Goal: Transaction & Acquisition: Purchase product/service

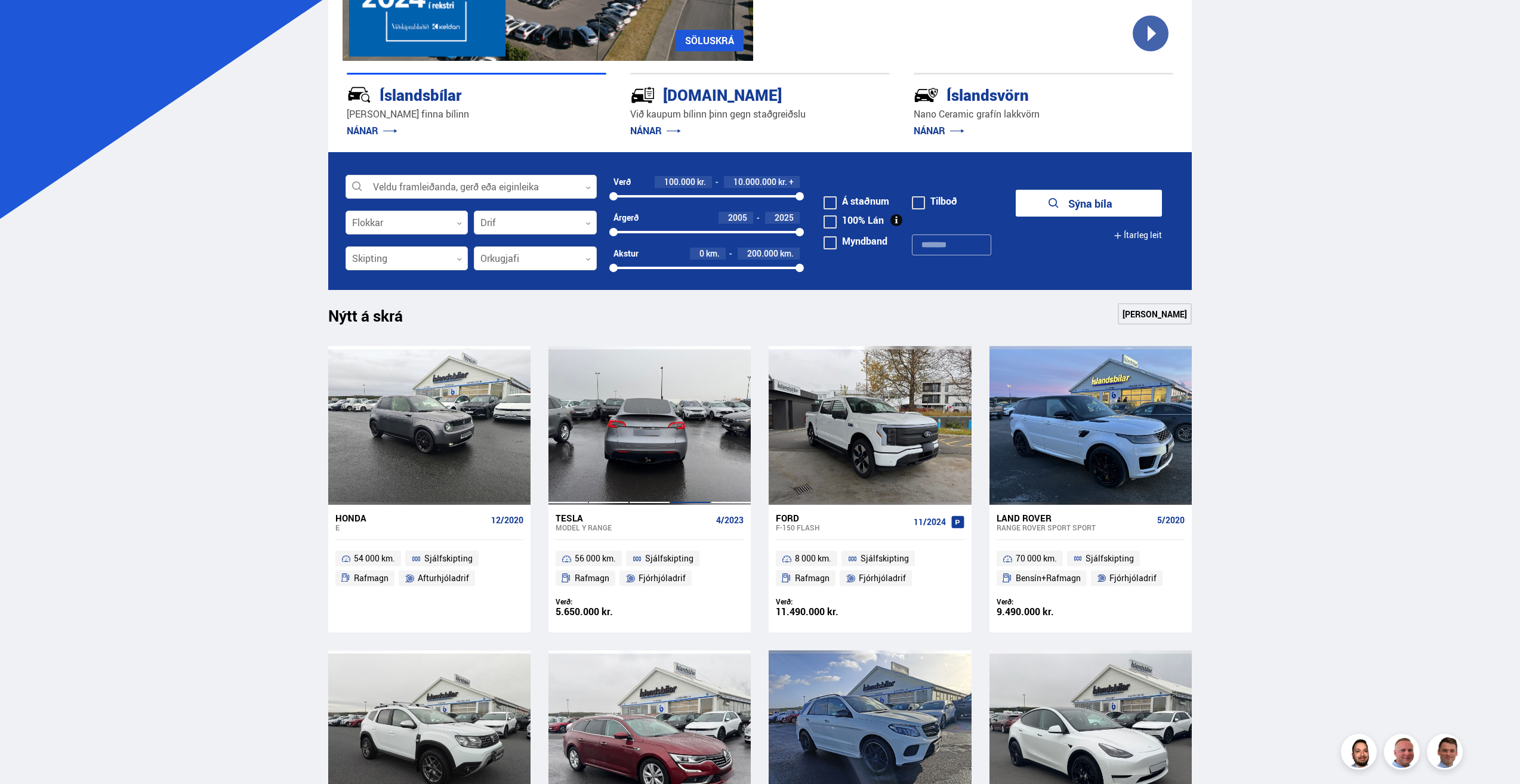
scroll to position [179, 0]
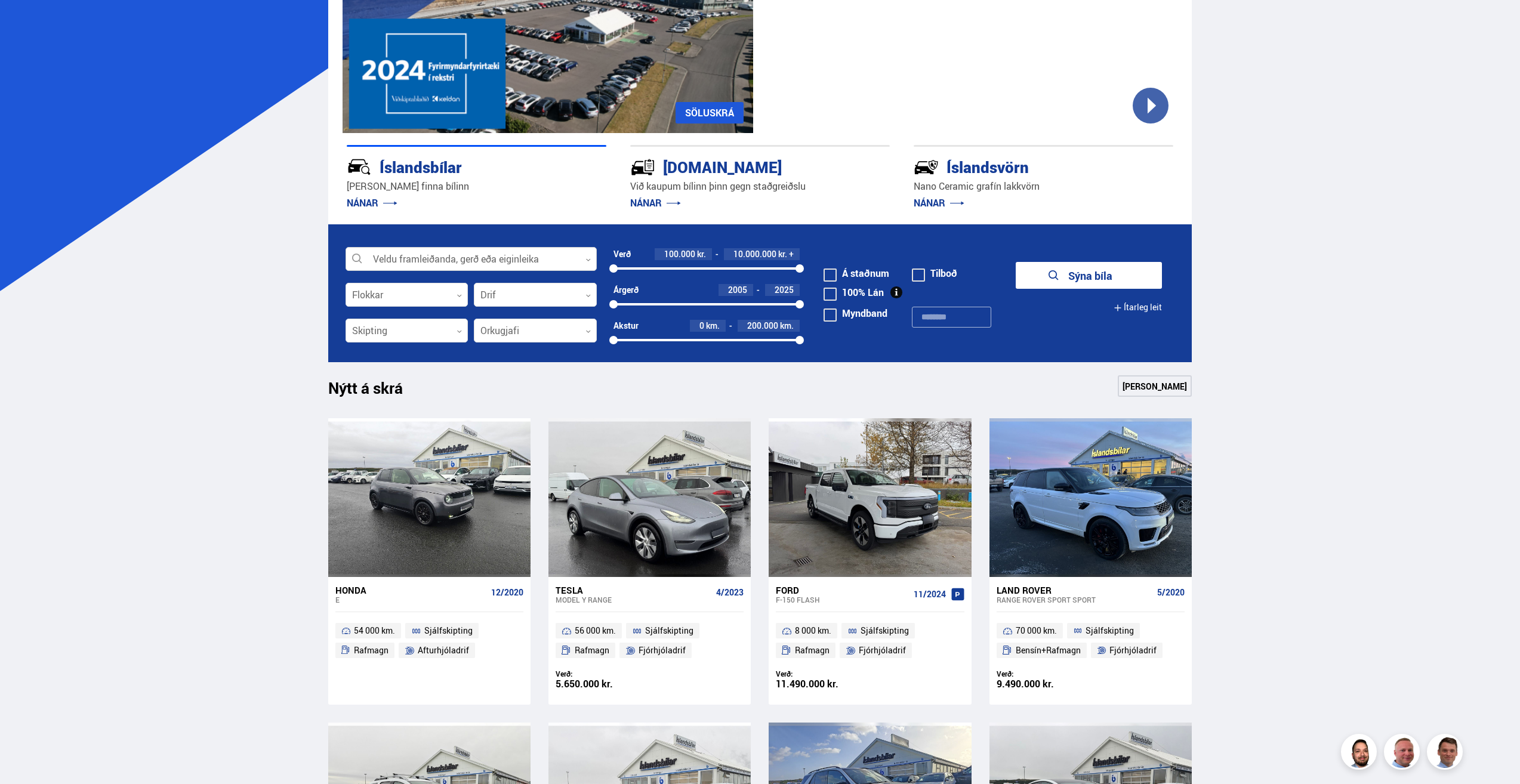
click at [551, 253] on div at bounding box center [471, 259] width 251 height 24
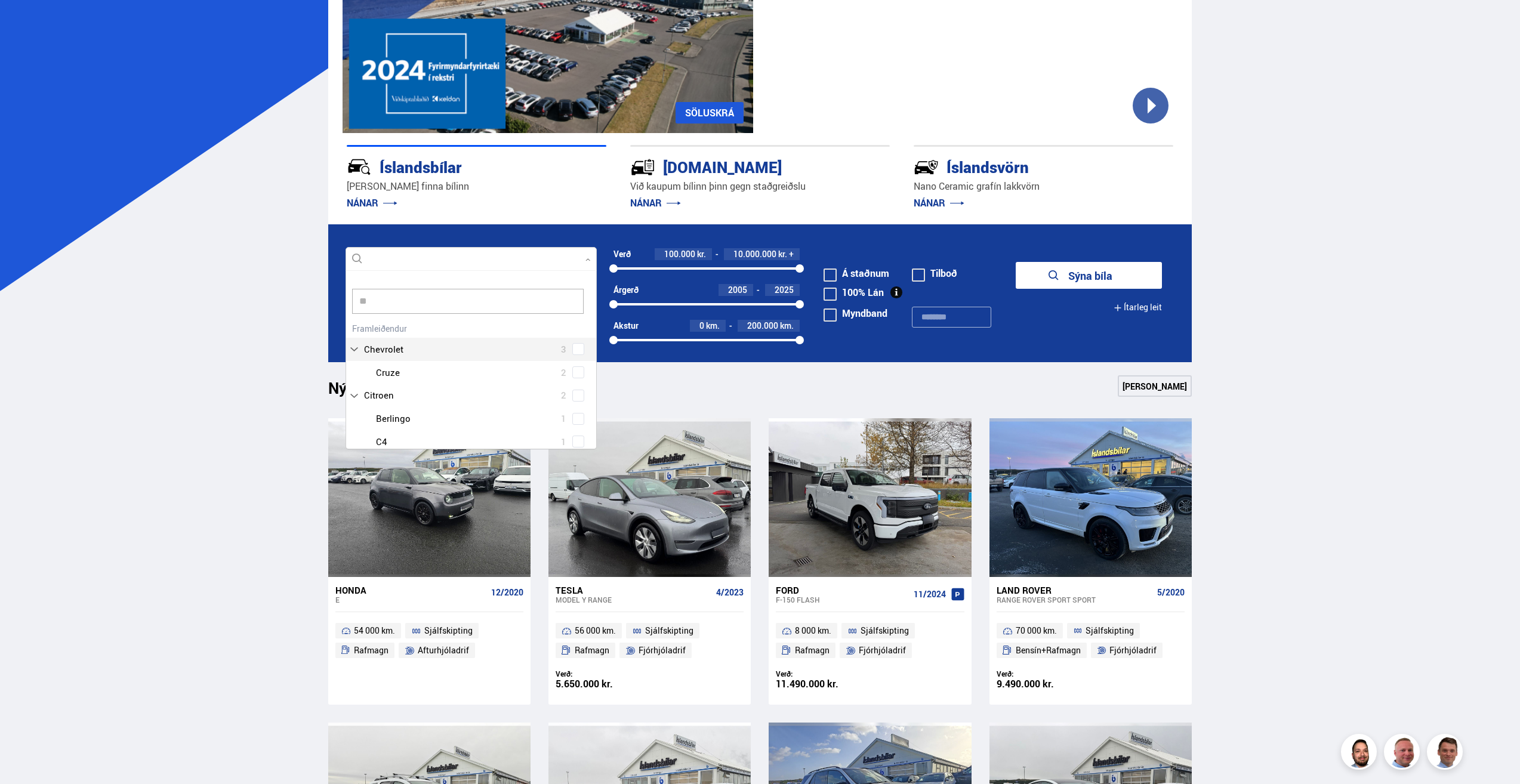
scroll to position [11, 0]
type input "***"
click at [579, 410] on div "Tesla Model 3 13 Tesla Model S 1 Tesla Model X 5 Tesla Model Y 8" at bounding box center [470, 381] width 250 height 93
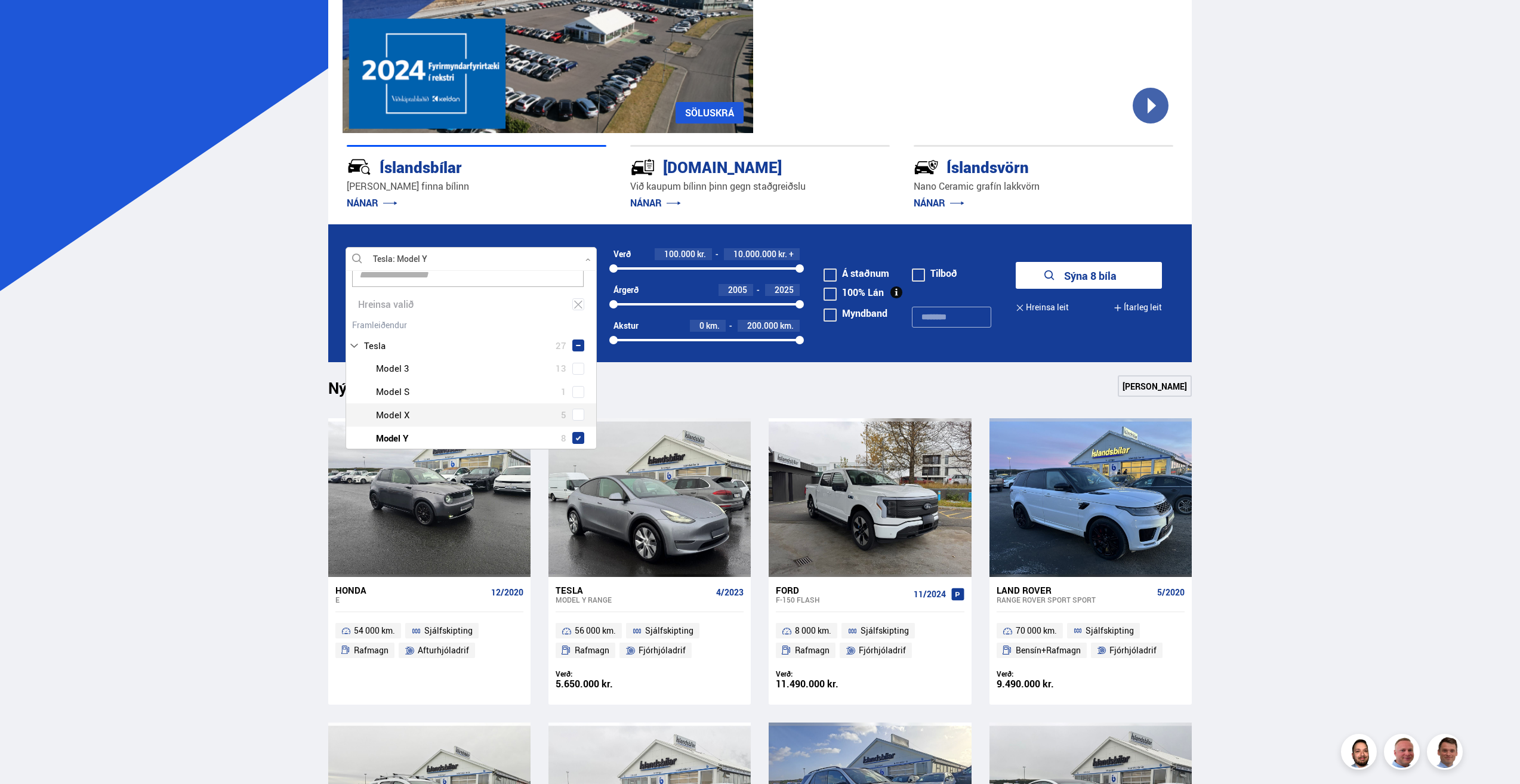
click at [1081, 268] on button "Sýna 8 bíla" at bounding box center [1089, 275] width 146 height 27
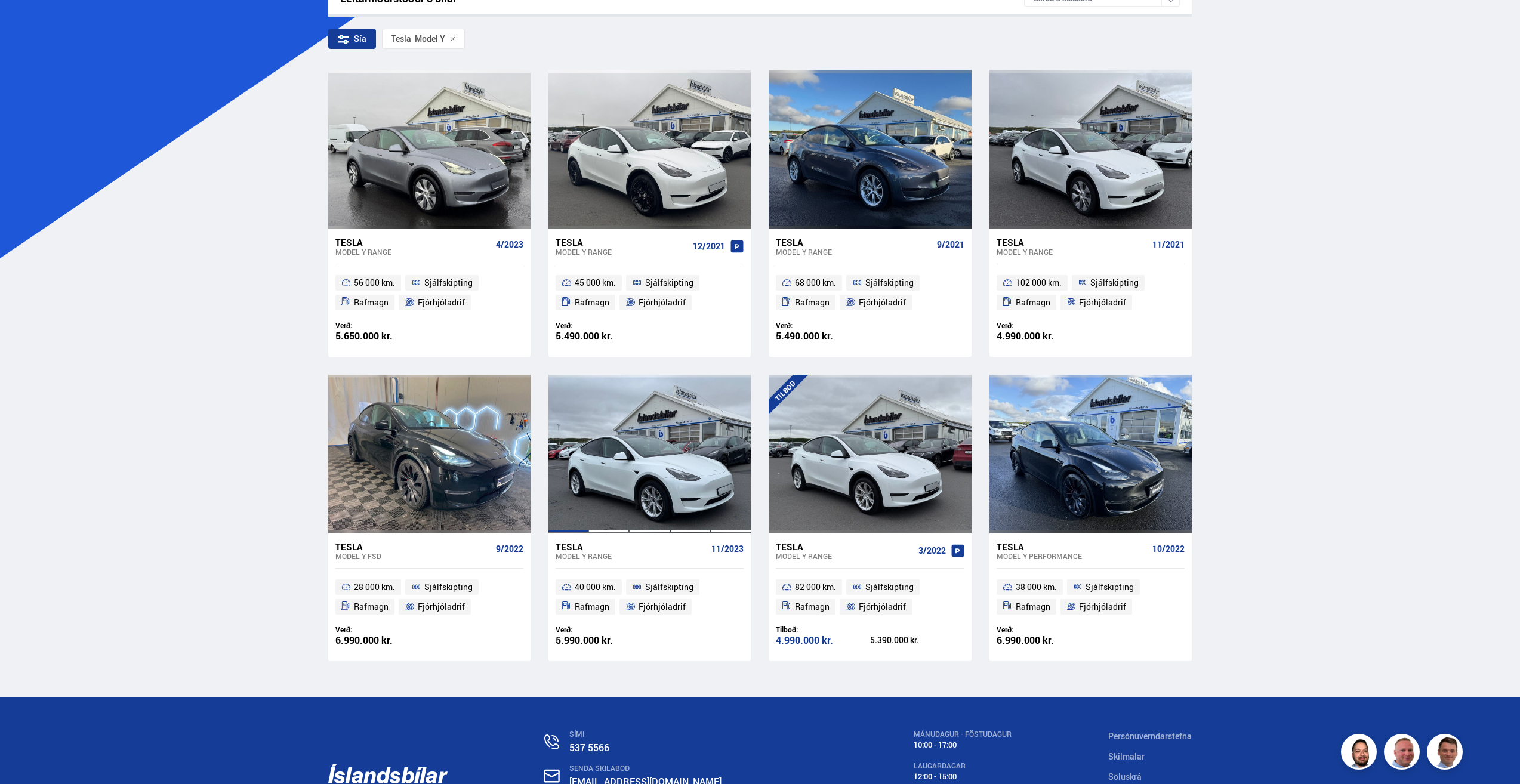
scroll to position [298, 0]
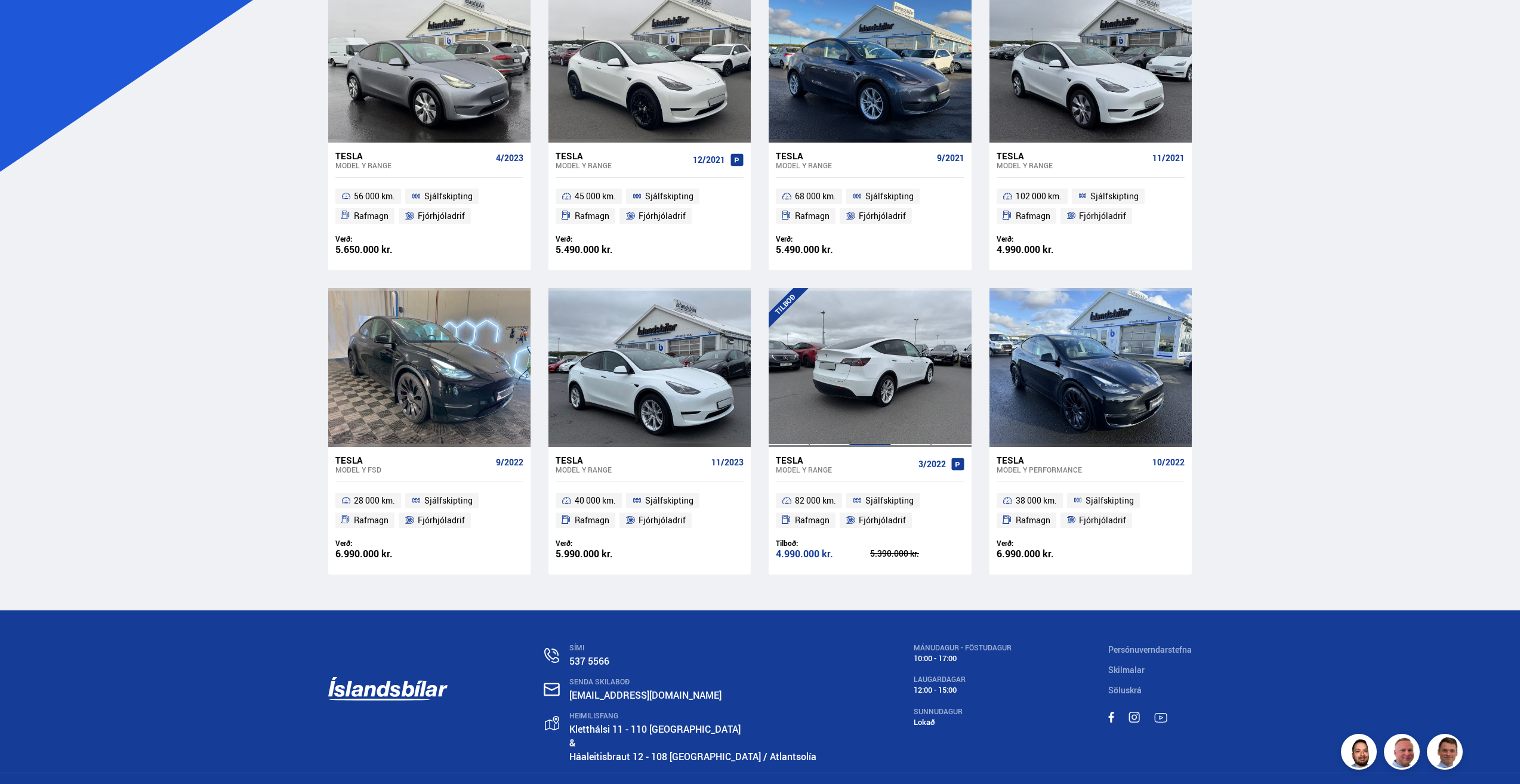
click at [857, 339] on div at bounding box center [870, 367] width 41 height 159
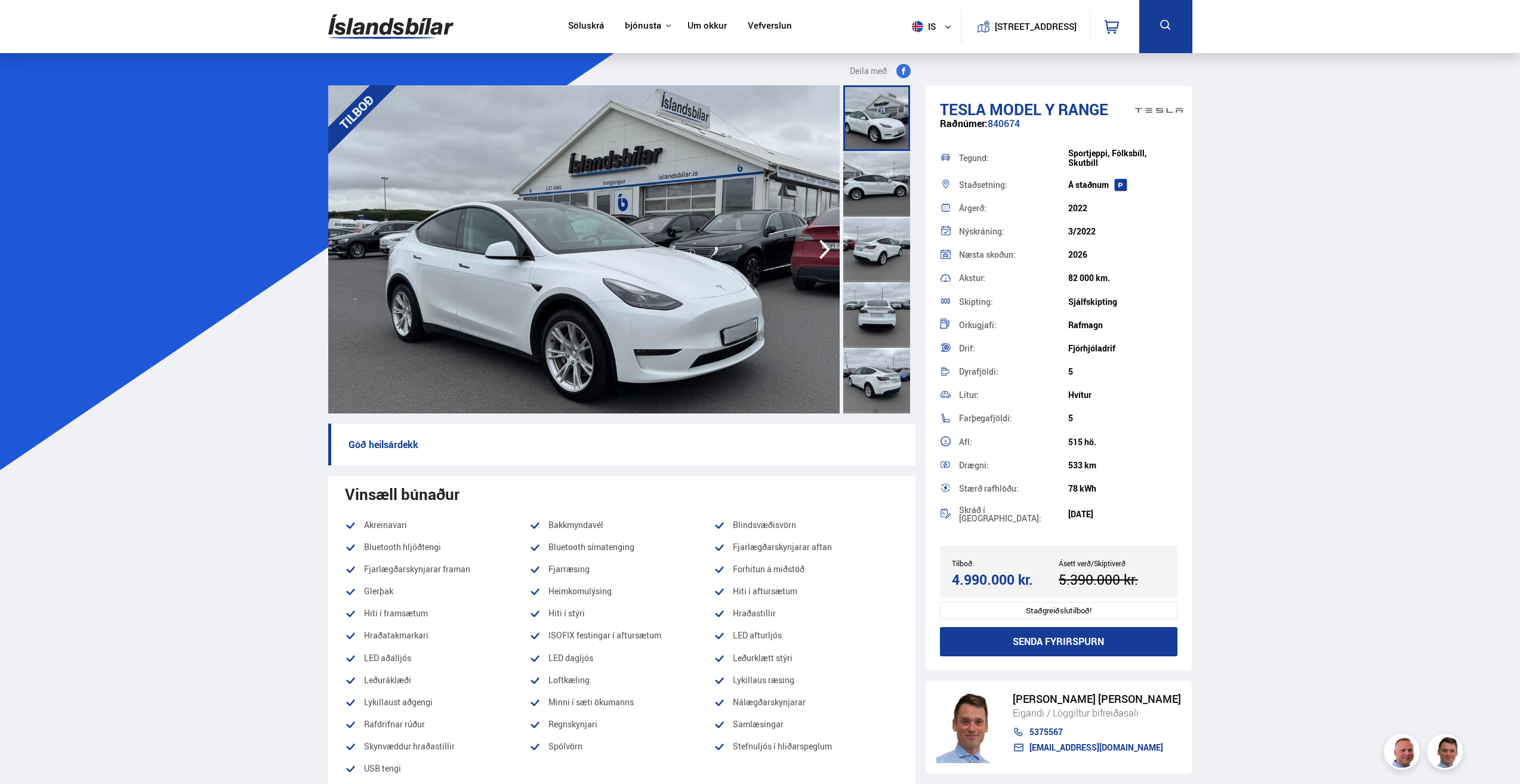
click at [392, 26] on img at bounding box center [391, 27] width 125 height 39
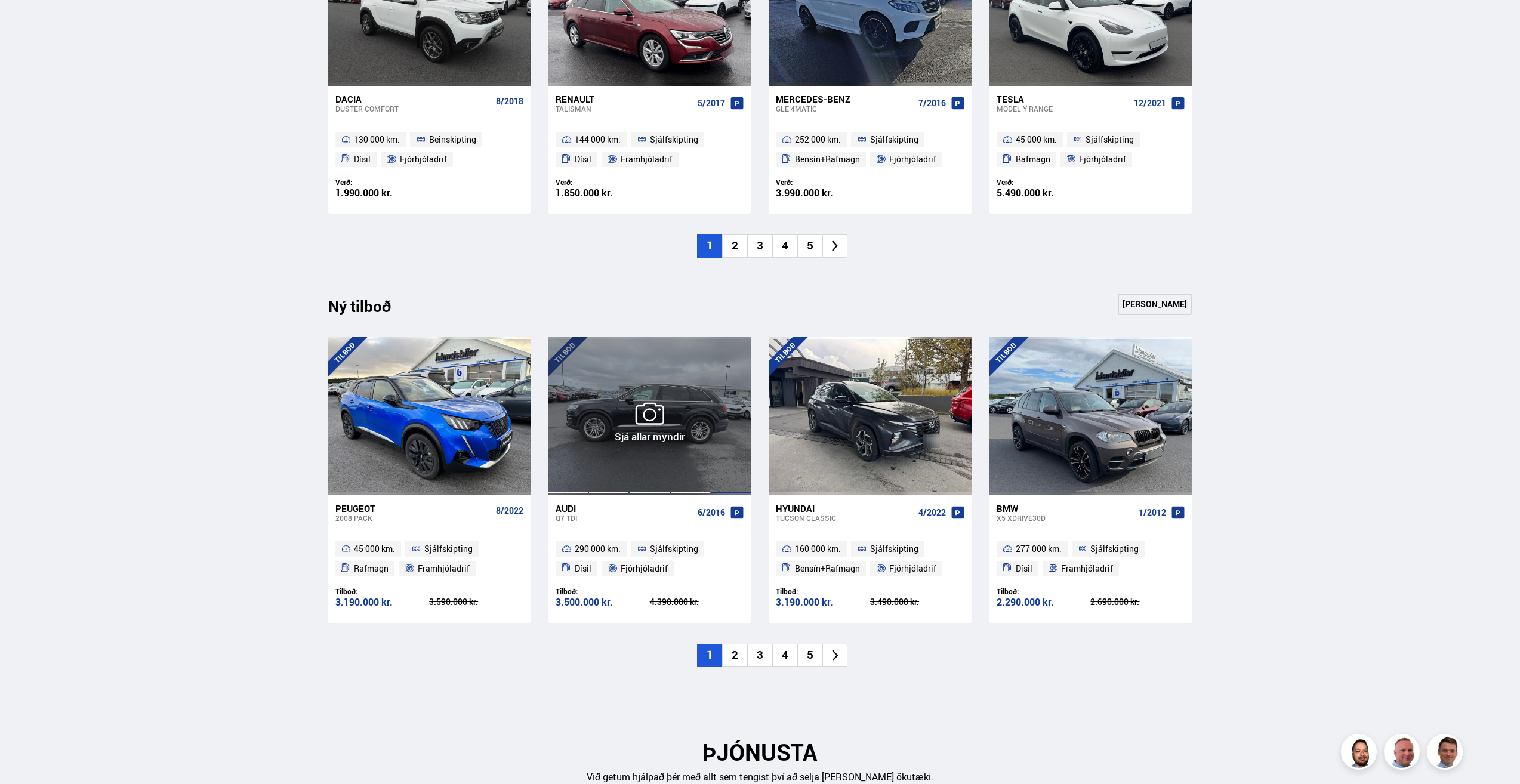
scroll to position [1014, 0]
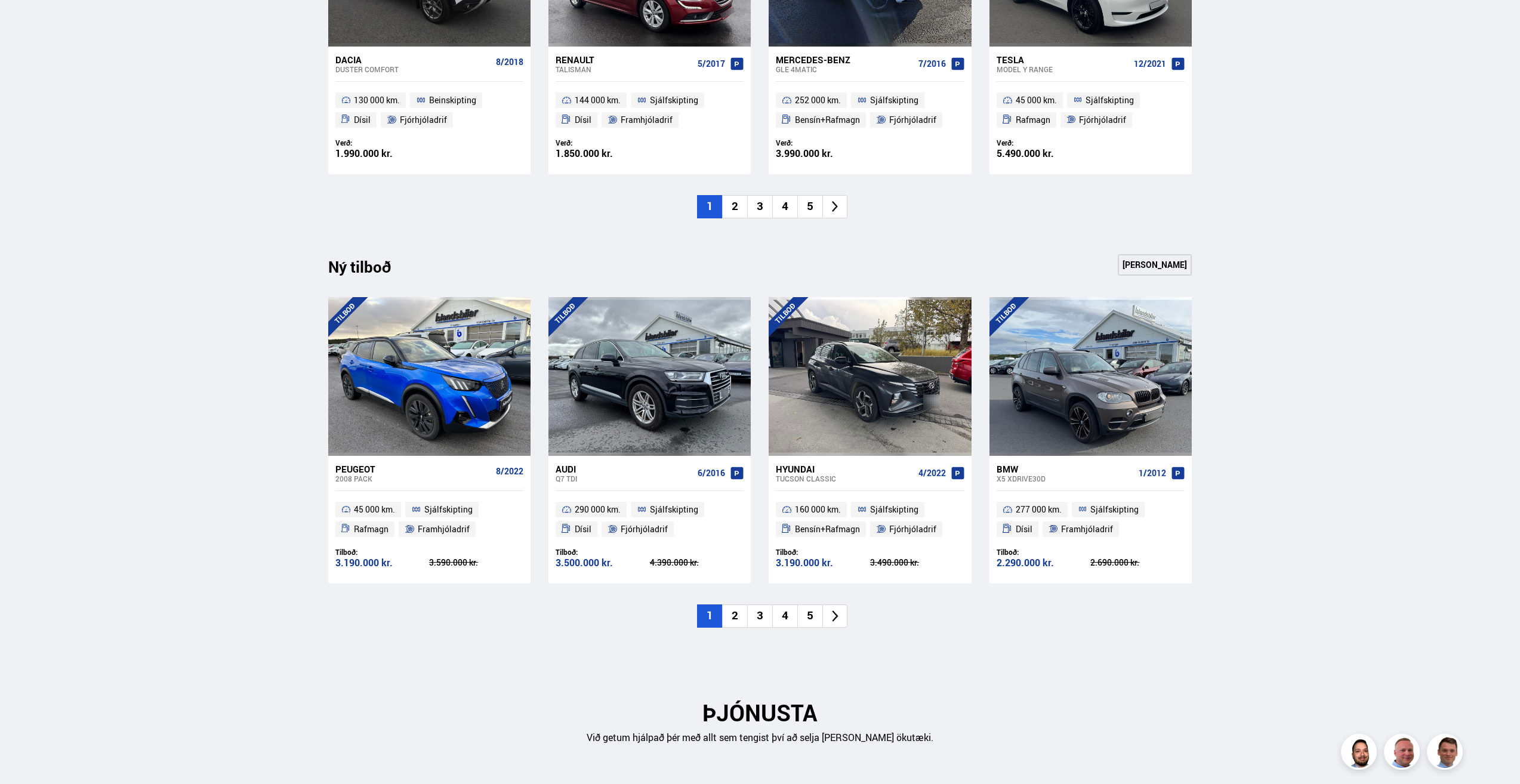
click at [732, 619] on li "2" at bounding box center [734, 616] width 25 height 24
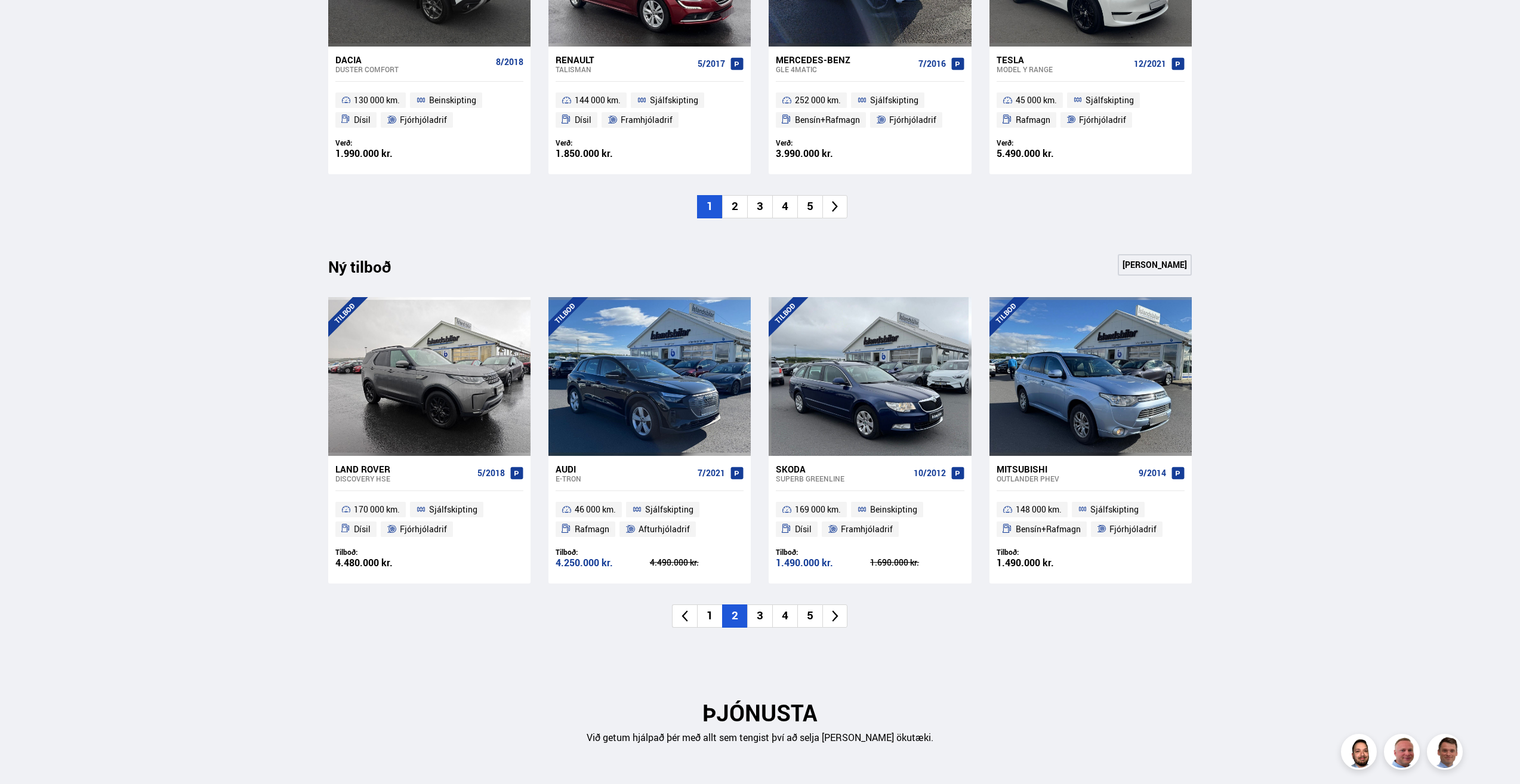
click at [763, 614] on li "3" at bounding box center [759, 616] width 25 height 24
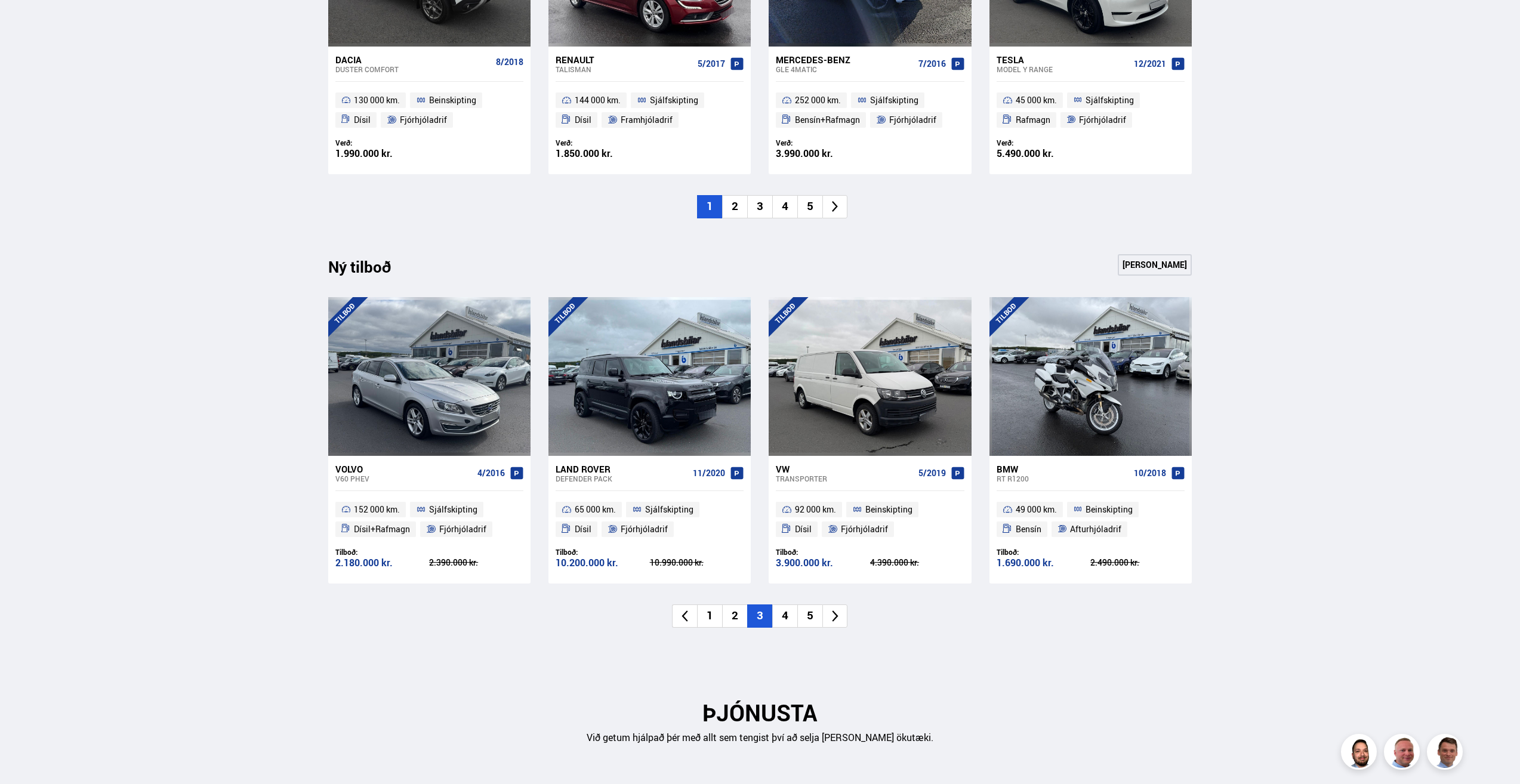
click at [780, 612] on li "4" at bounding box center [784, 616] width 25 height 24
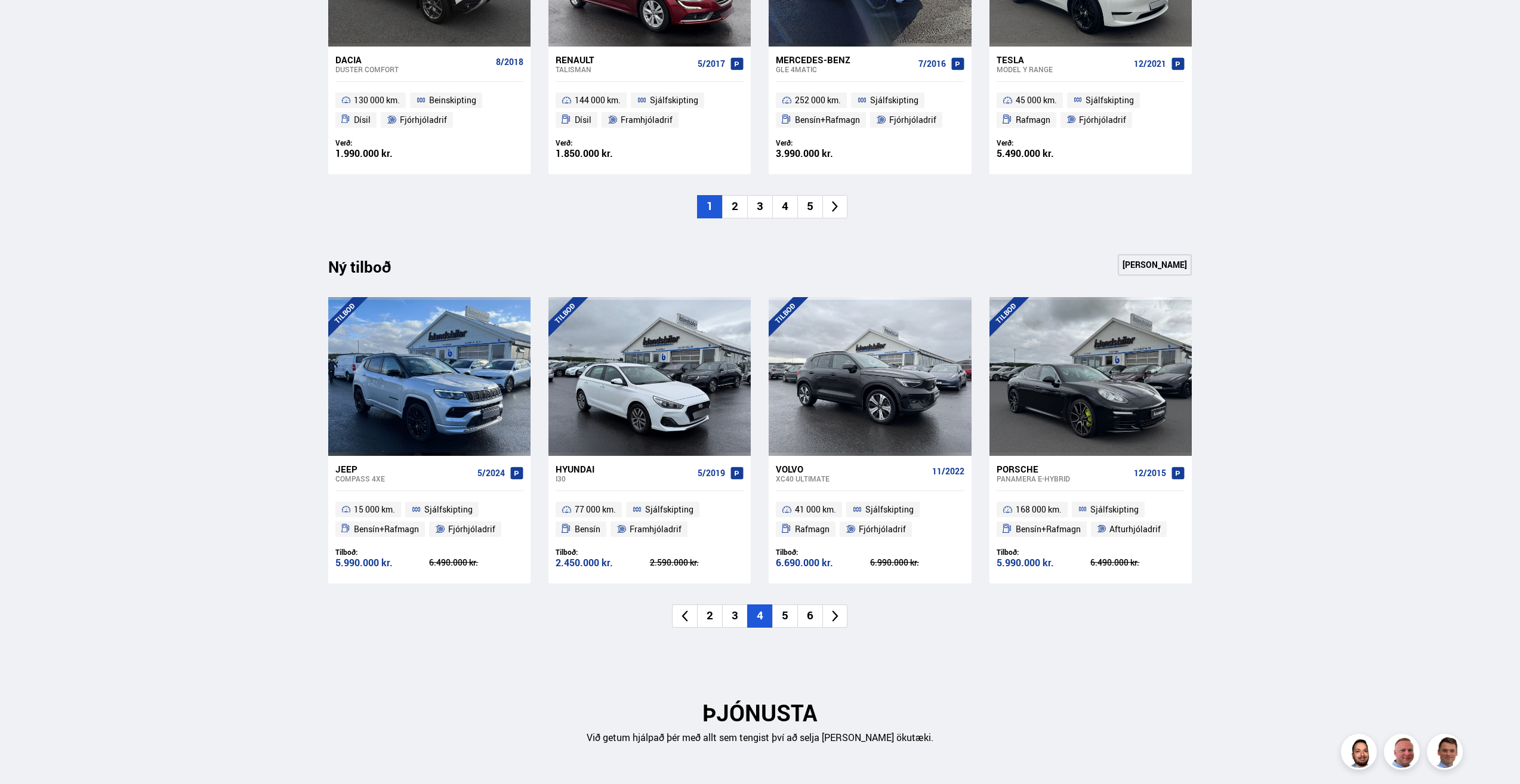
click at [780, 612] on li "5" at bounding box center [784, 616] width 25 height 24
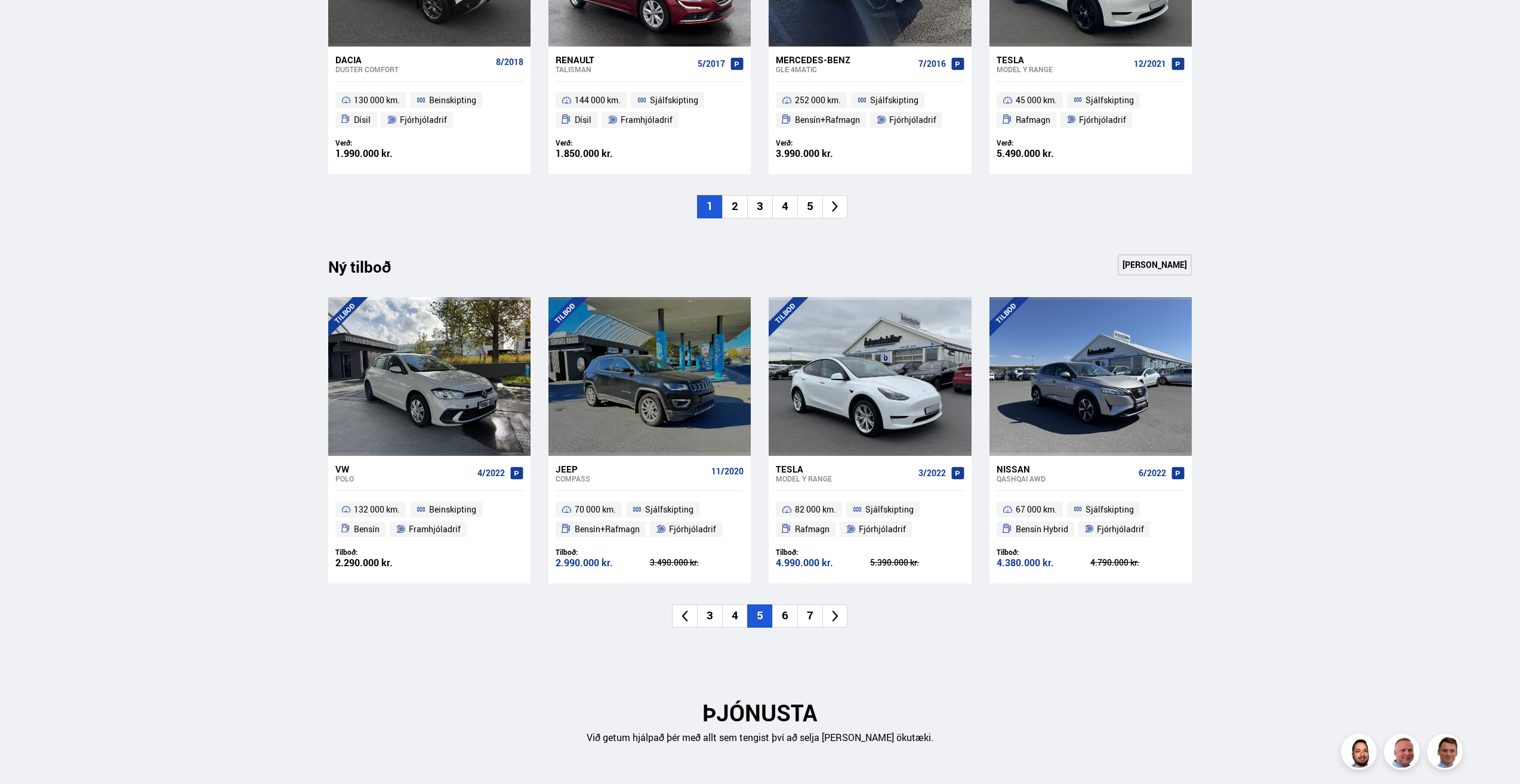
click at [787, 616] on li "6" at bounding box center [784, 616] width 25 height 24
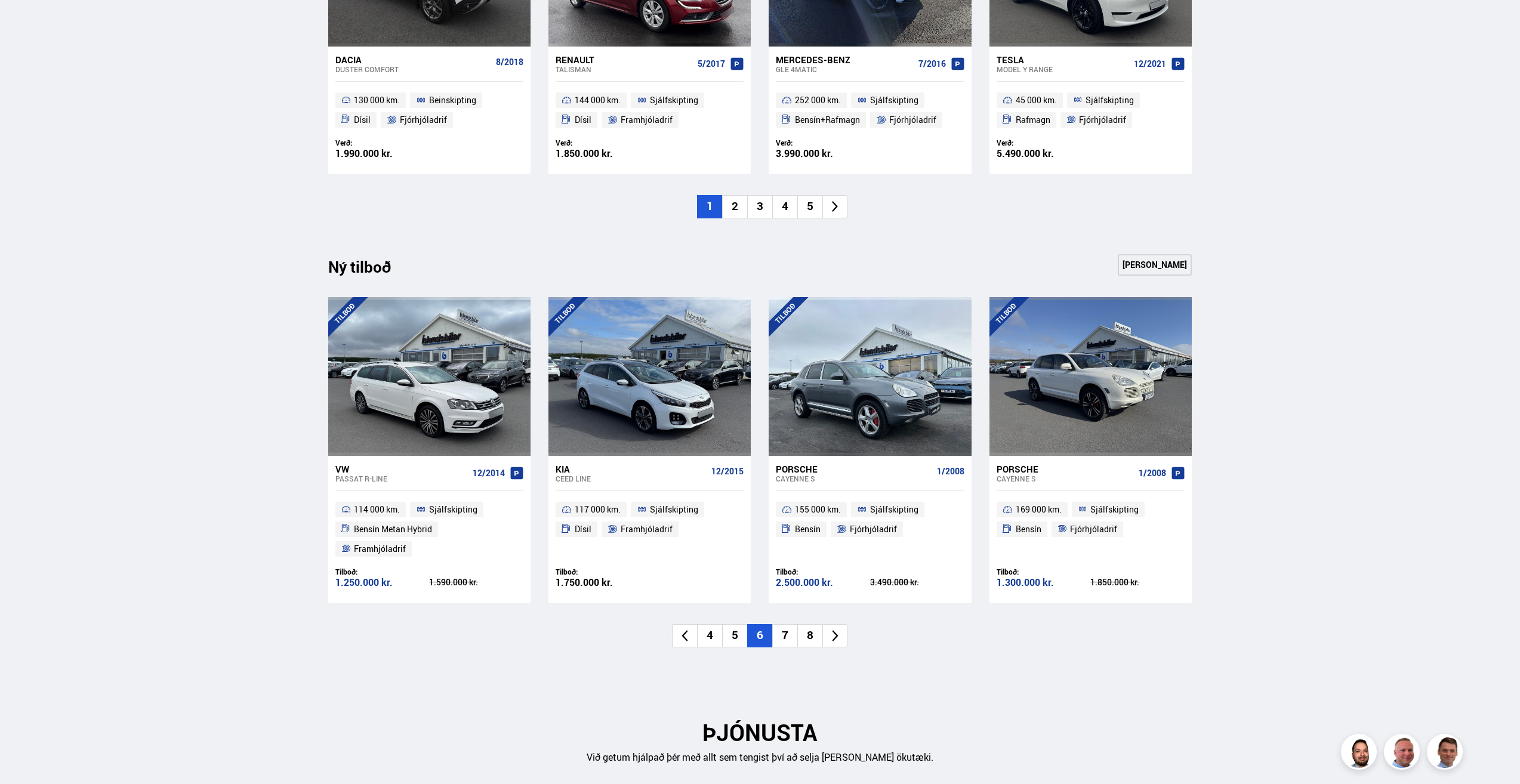
click at [784, 624] on li "7" at bounding box center [784, 635] width 25 height 24
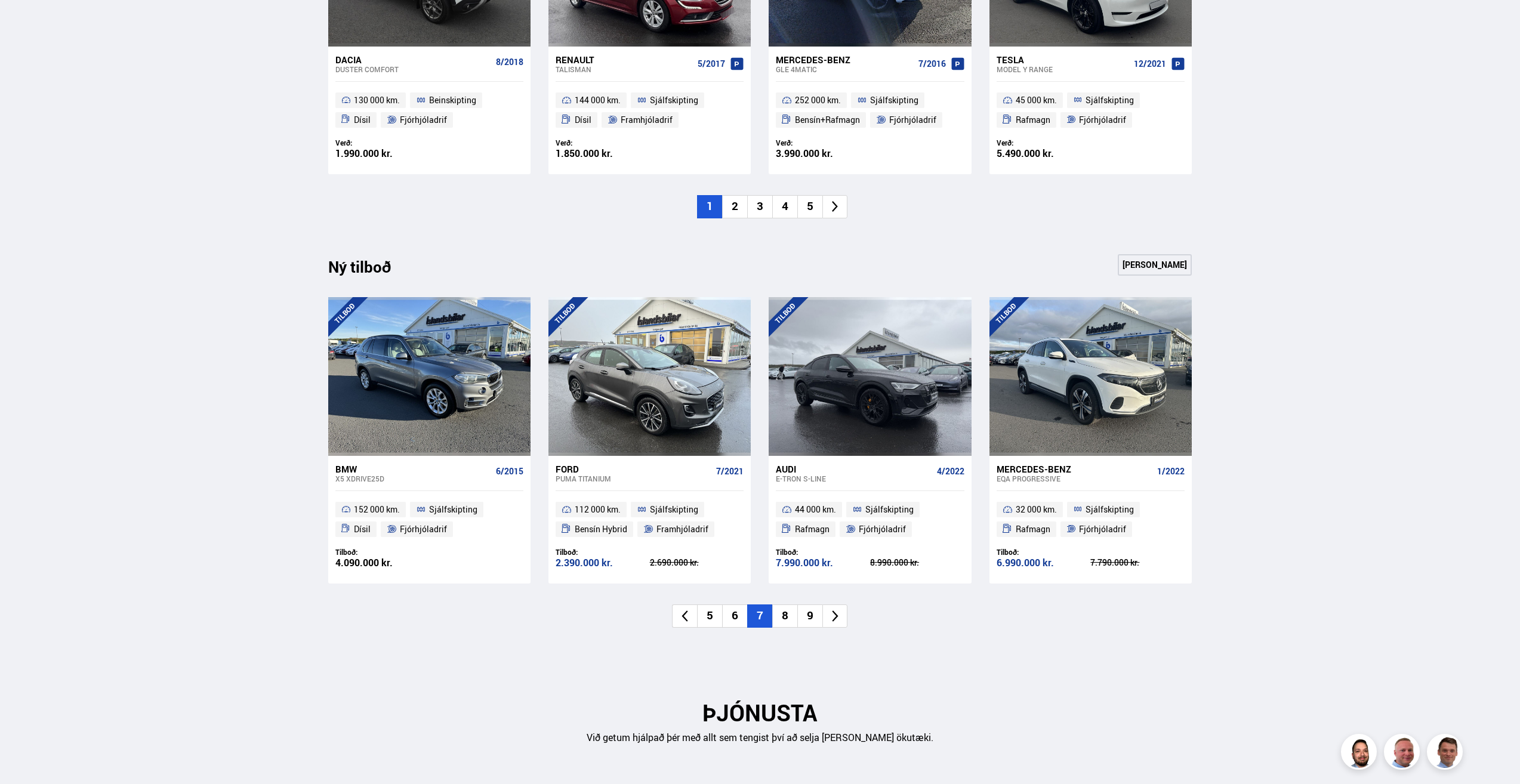
click at [784, 616] on li "8" at bounding box center [784, 616] width 25 height 24
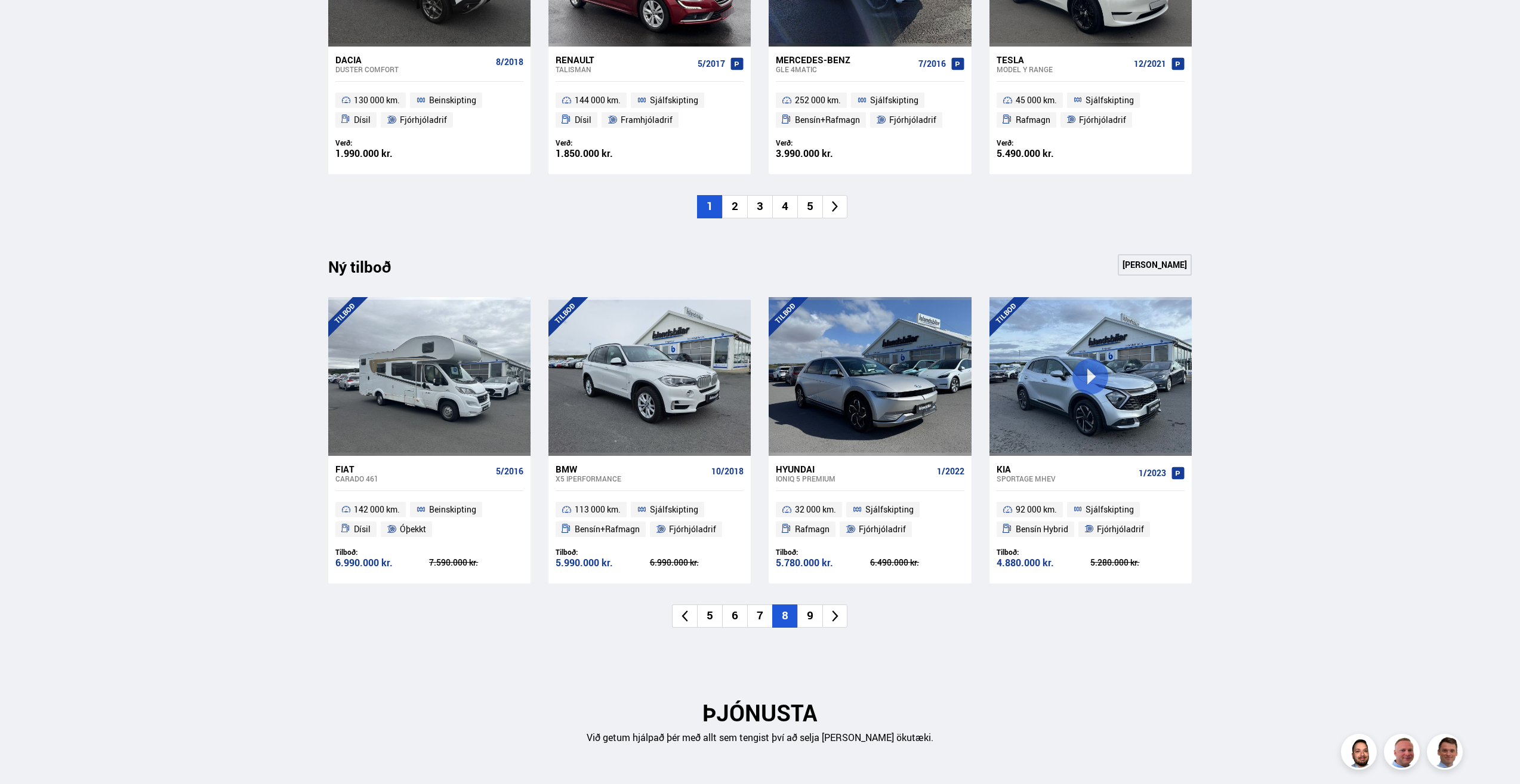
click at [807, 612] on li "9" at bounding box center [810, 616] width 25 height 24
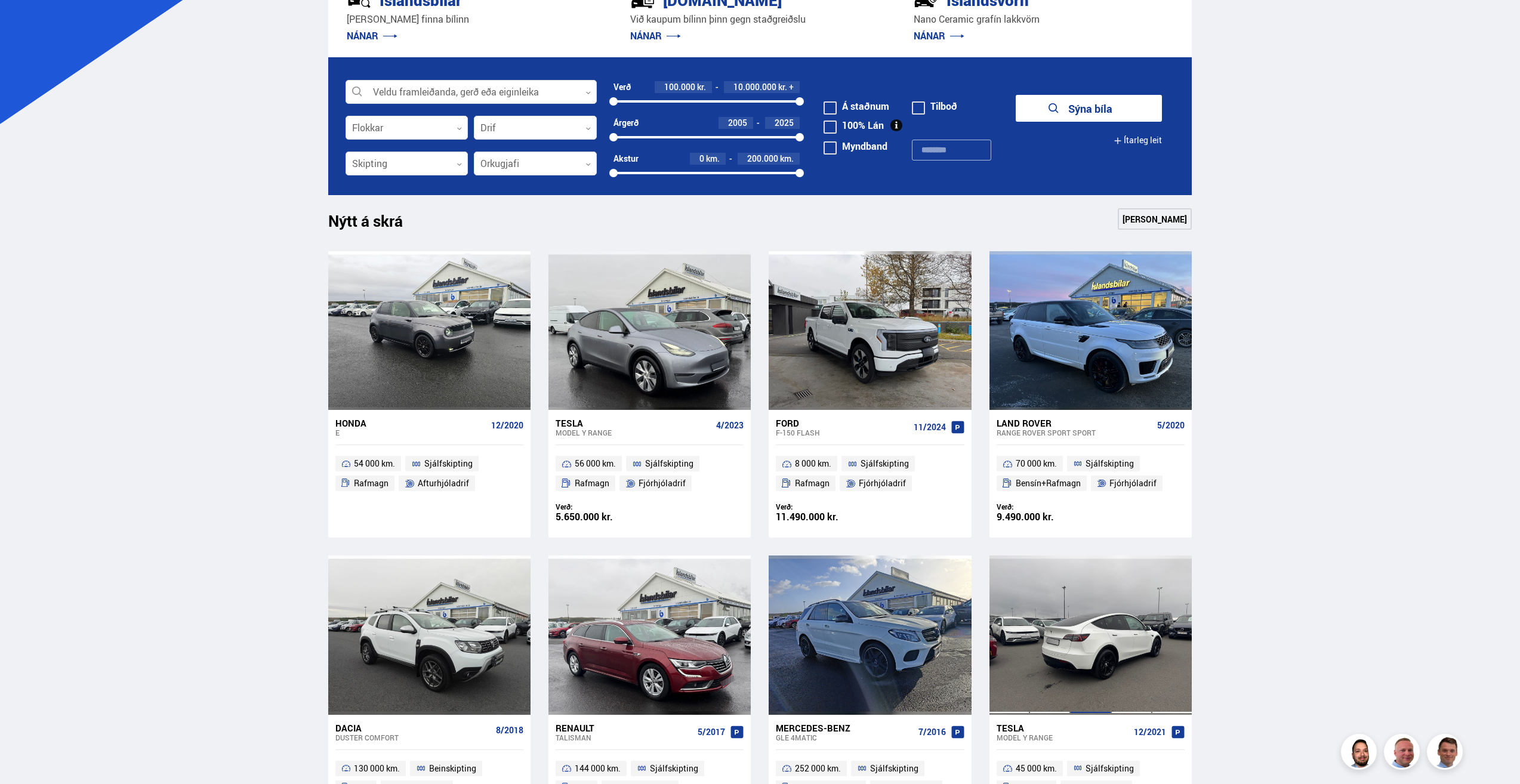
scroll to position [238, 0]
